Goal: Task Accomplishment & Management: Use online tool/utility

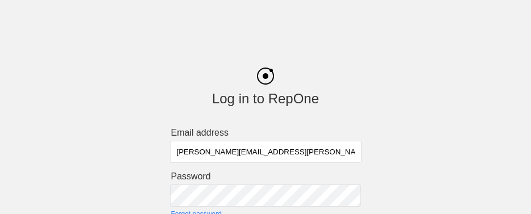
scroll to position [45, 0]
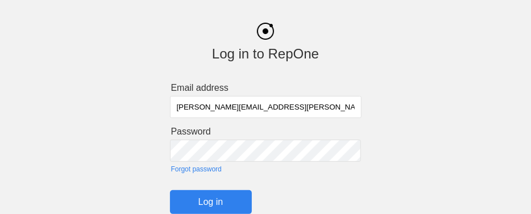
click at [228, 195] on input "Log in" at bounding box center [211, 202] width 82 height 24
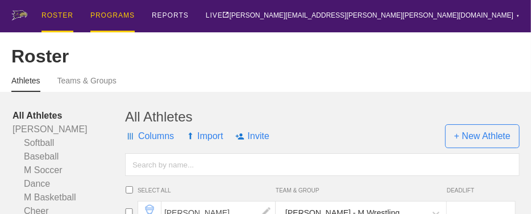
click at [111, 1] on div "PROGRAMS" at bounding box center [112, 16] width 44 height 32
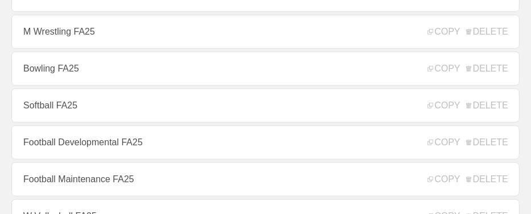
scroll to position [315, 0]
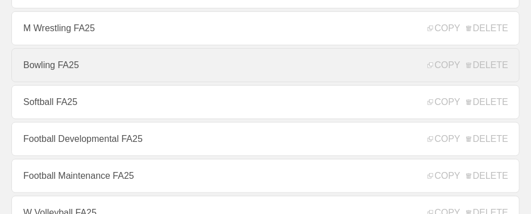
click at [73, 76] on link "Bowling FA25" at bounding box center [265, 65] width 508 height 34
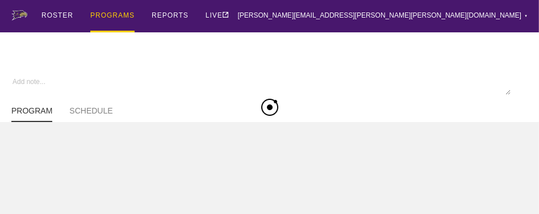
type textarea "x"
type input "Bowling FA25"
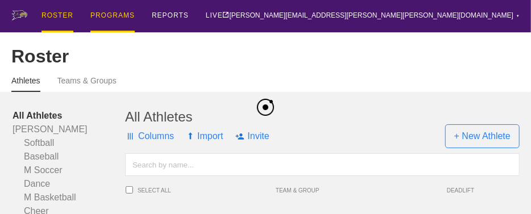
click at [106, 15] on div "PROGRAMS" at bounding box center [112, 16] width 44 height 32
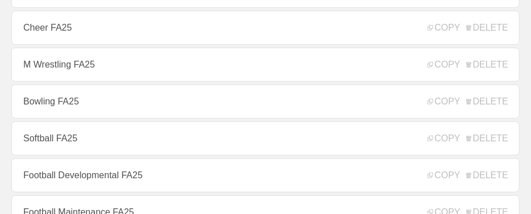
scroll to position [284, 0]
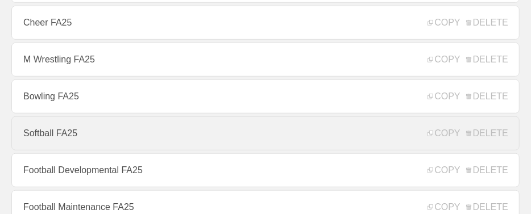
click at [72, 138] on link "Softball FA25" at bounding box center [265, 133] width 508 height 34
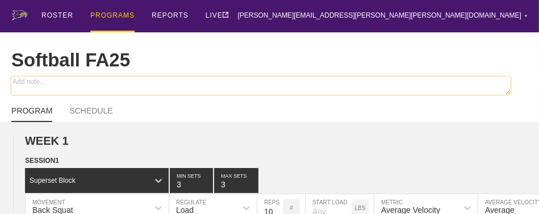
type textarea "x"
type input "Softball FA25"
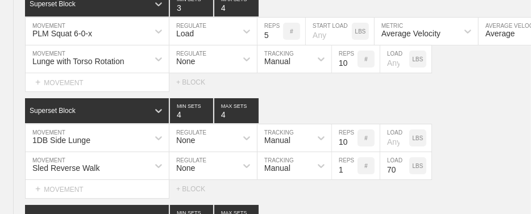
scroll to position [4883, 0]
